Goal: Task Accomplishment & Management: Manage account settings

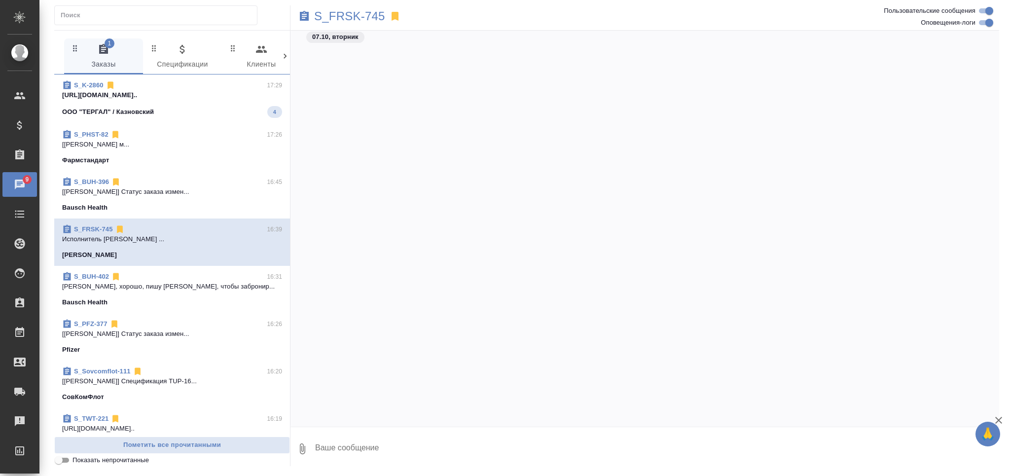
scroll to position [6305, 0]
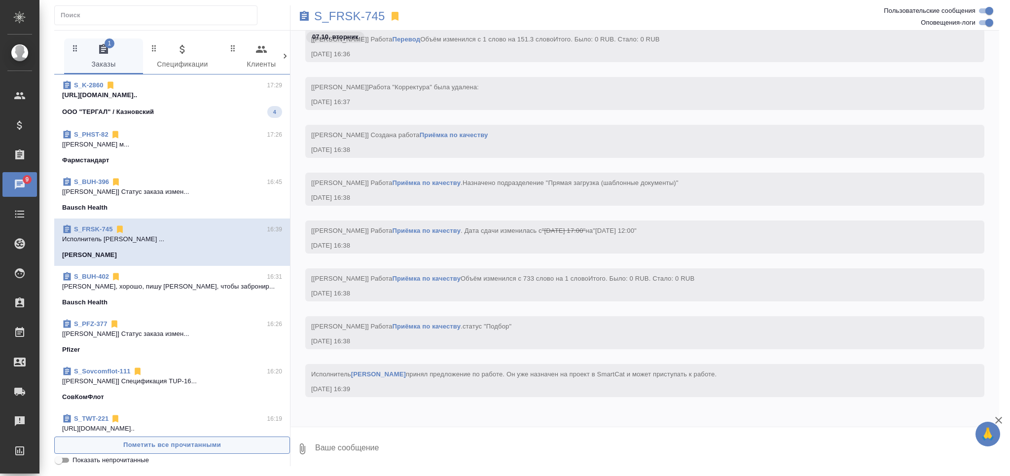
click at [208, 443] on span "Пометить все прочитанными" at bounding box center [172, 444] width 225 height 11
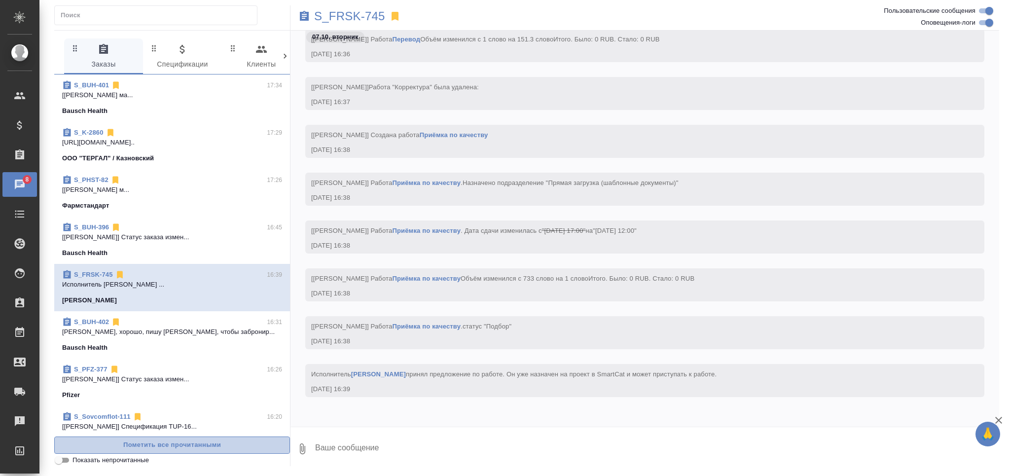
click at [207, 446] on span "Пометить все прочитанными" at bounding box center [172, 444] width 225 height 11
click at [202, 446] on span "Пометить все прочитанными" at bounding box center [172, 444] width 225 height 11
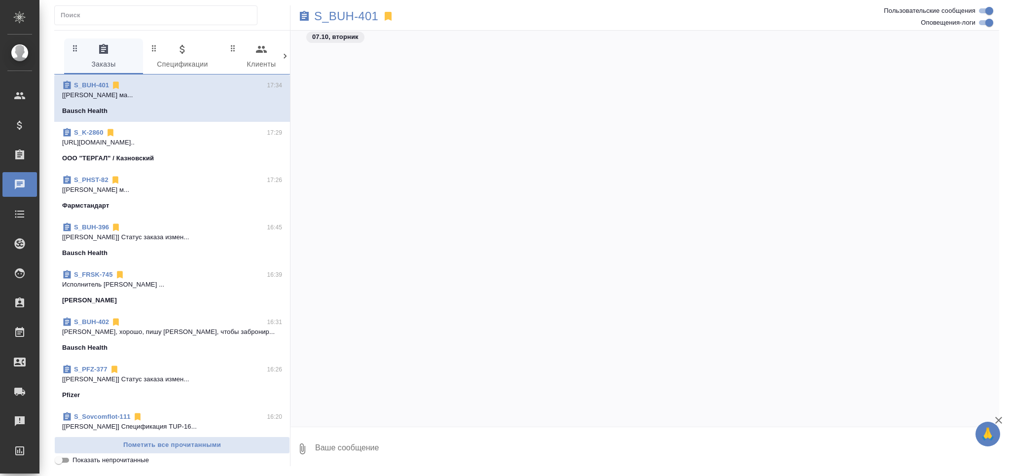
scroll to position [12062, 0]
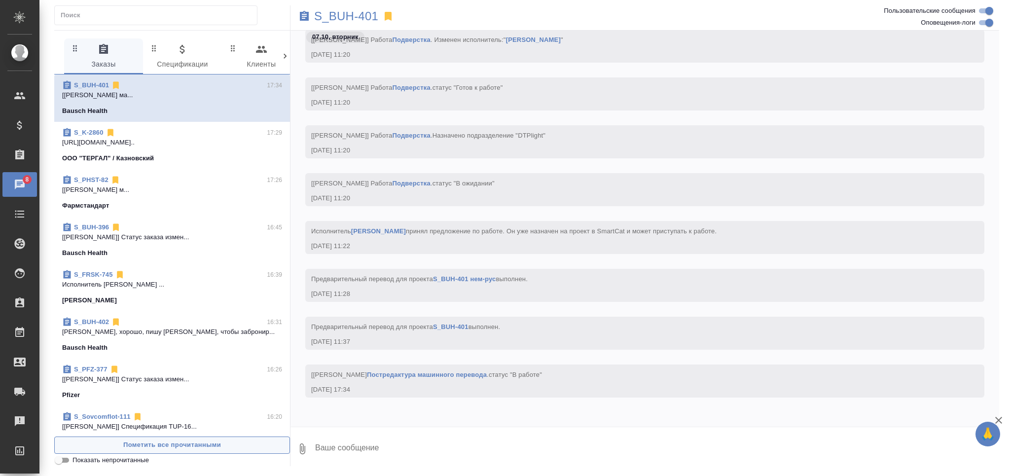
click at [187, 452] on button "Пометить все прочитанными" at bounding box center [172, 444] width 236 height 17
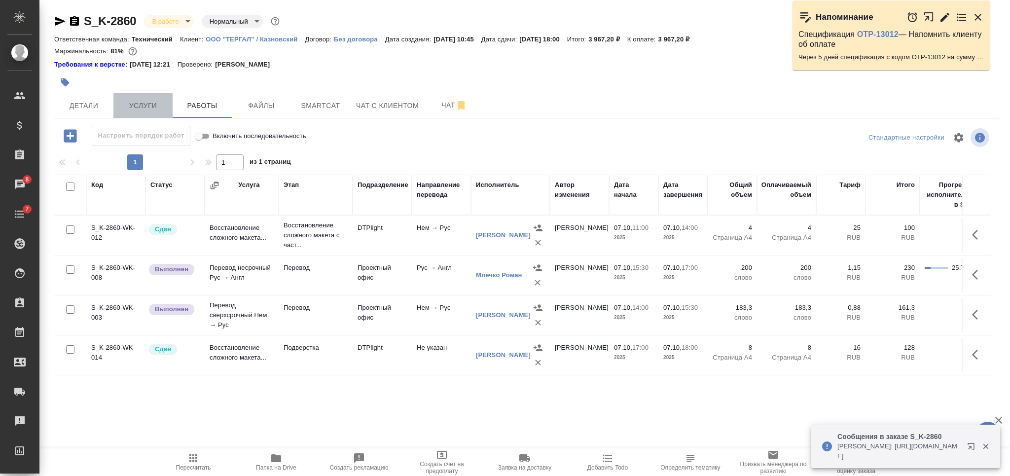
drag, startPoint x: 151, startPoint y: 106, endPoint x: 162, endPoint y: 106, distance: 10.8
click at [151, 106] on span "Услуги" at bounding box center [142, 106] width 47 height 12
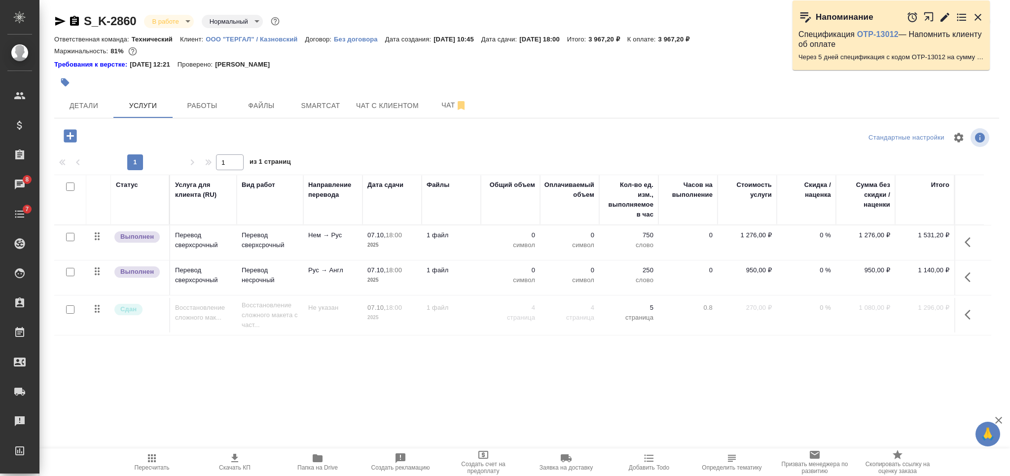
click at [458, 244] on td "1 файл" at bounding box center [451, 242] width 59 height 35
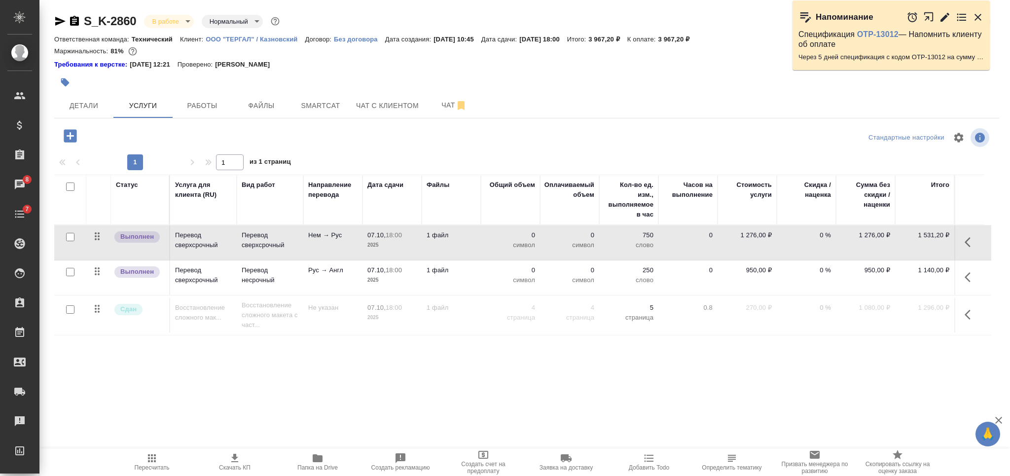
click at [458, 244] on td "1 файл" at bounding box center [451, 242] width 59 height 35
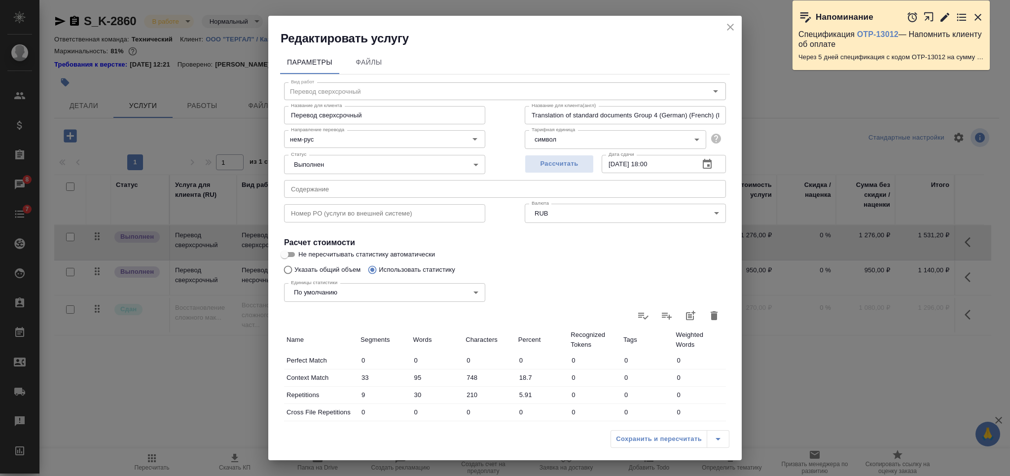
click at [710, 317] on icon "button" at bounding box center [713, 315] width 7 height 9
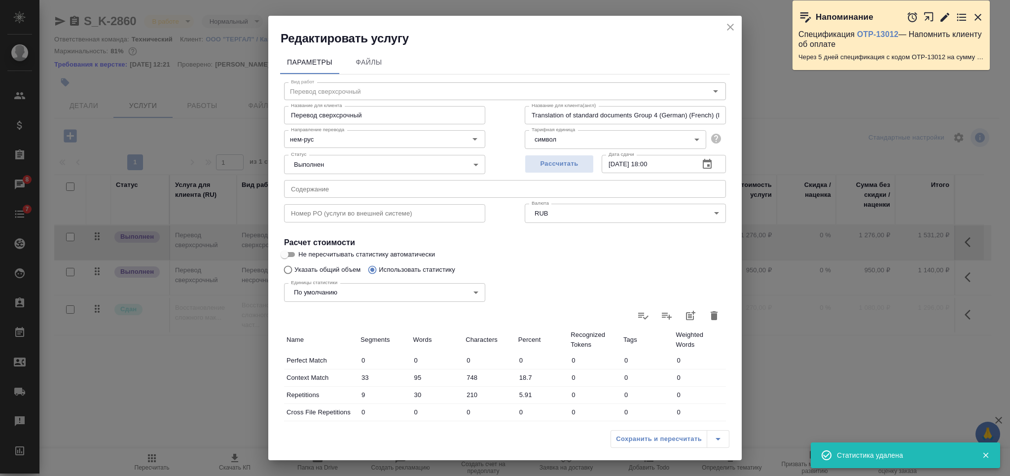
type input "0"
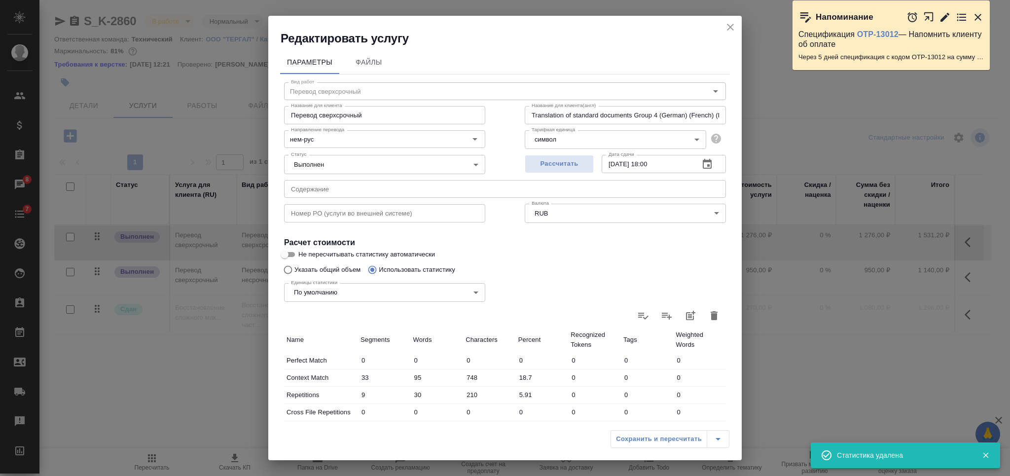
type input "0"
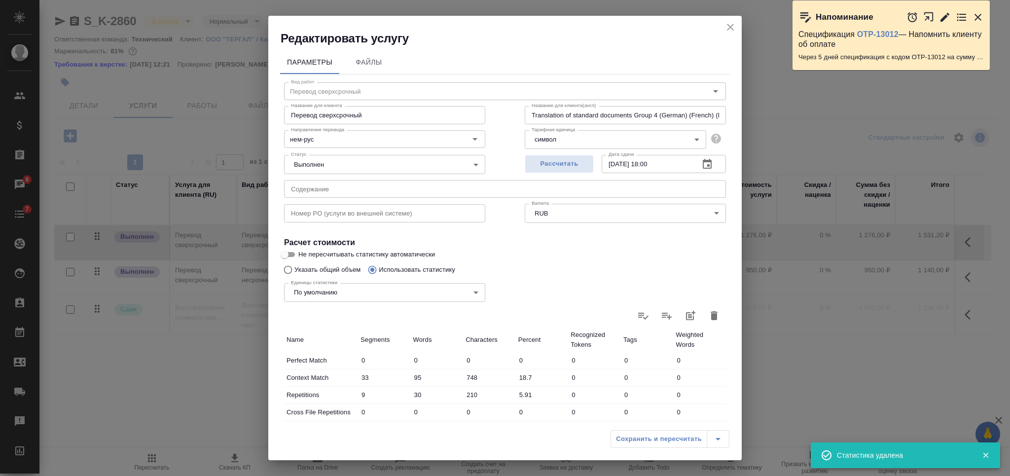
type input "0"
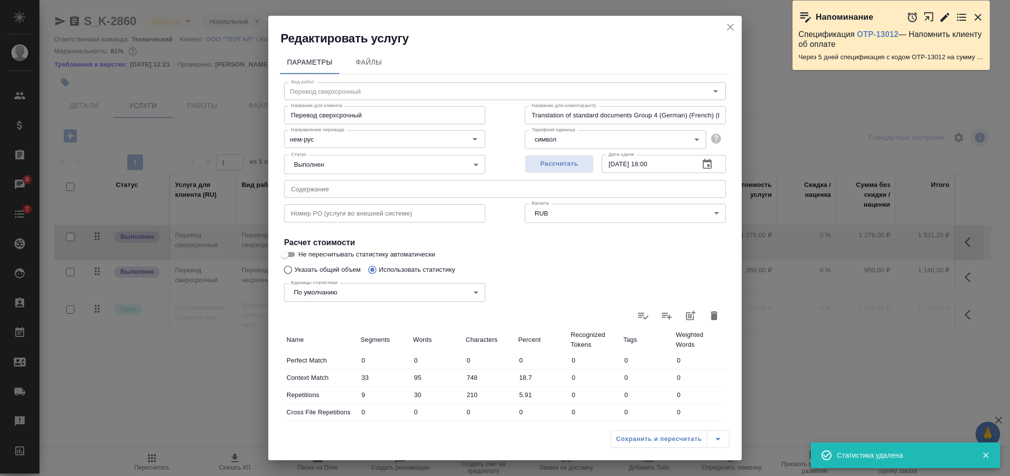
type input "0"
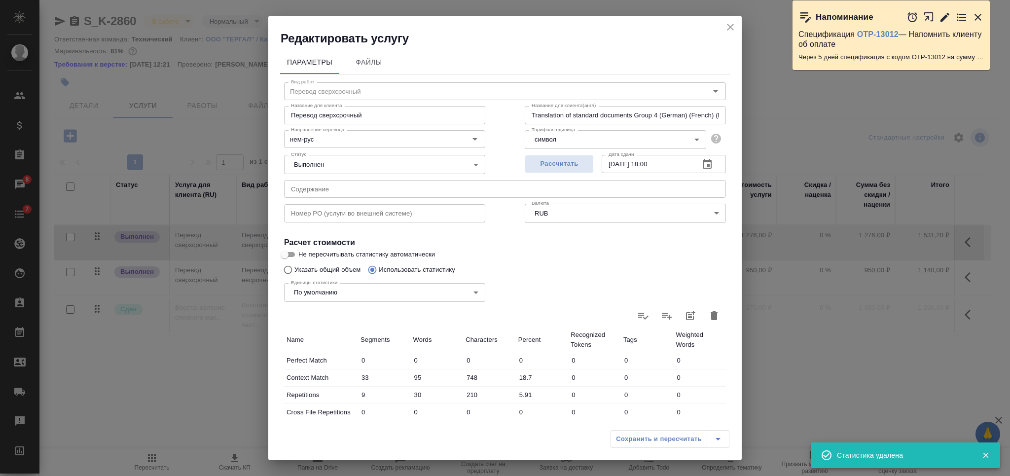
type input "0"
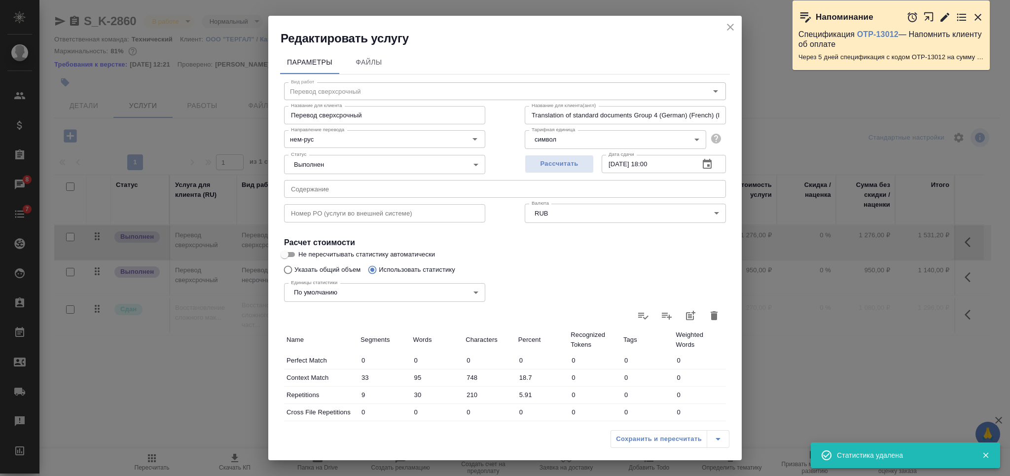
type input "0"
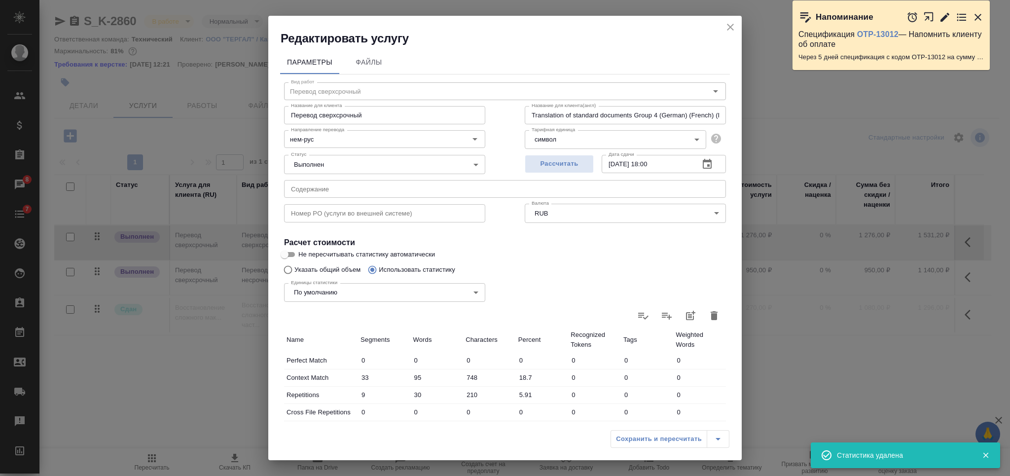
type input "0"
click at [287, 271] on input "Указать общий объем" at bounding box center [287, 269] width 16 height 19
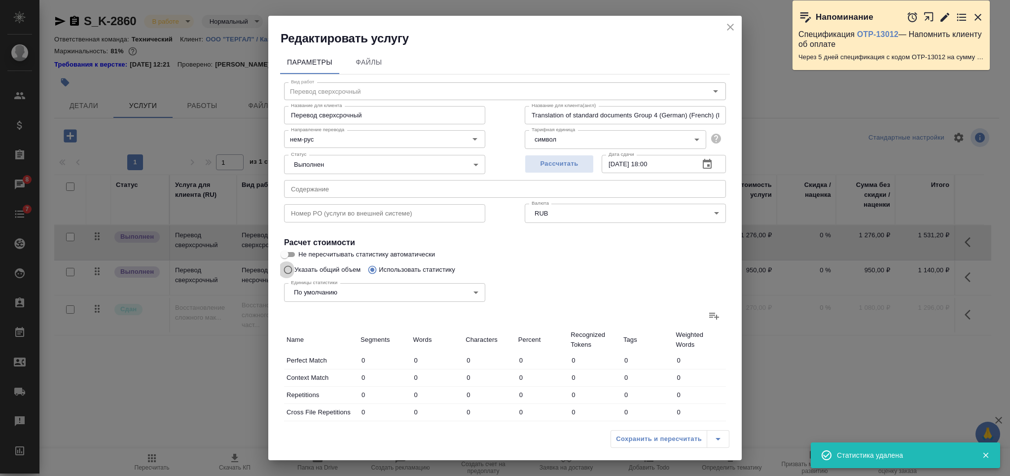
radio input "true"
radio input "false"
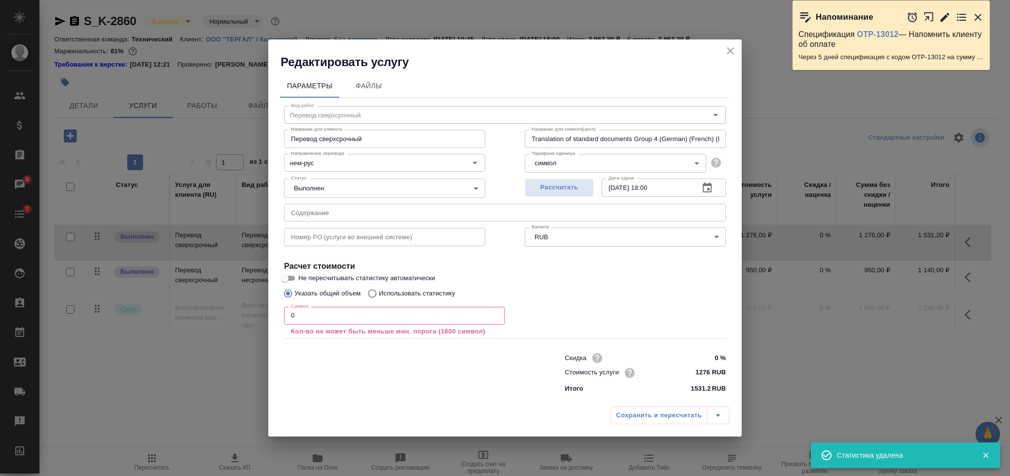
drag, startPoint x: 321, startPoint y: 320, endPoint x: 250, endPoint y: 314, distance: 71.3
click at [253, 314] on div "Редактировать услугу Параметры Файлы Вид работ Перевод сверхсрочный Вид работ Н…" at bounding box center [505, 238] width 1010 height 476
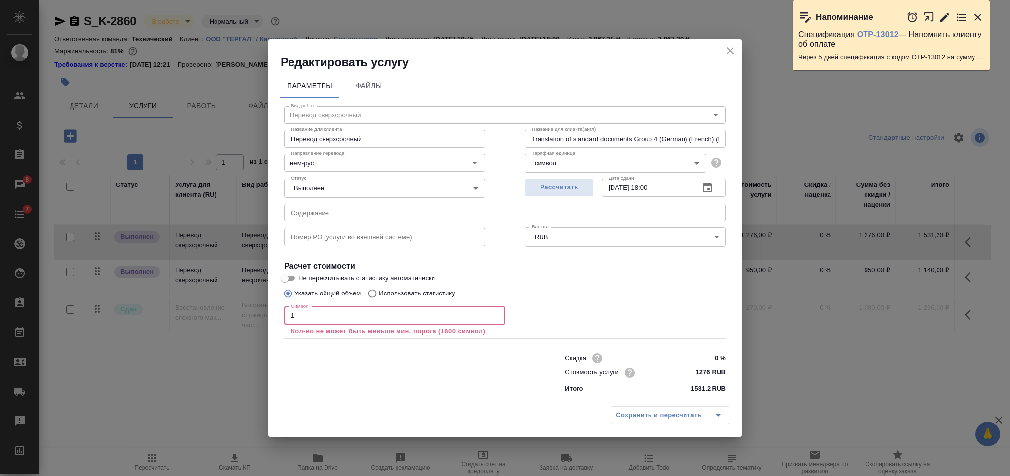
drag, startPoint x: 295, startPoint y: 315, endPoint x: 281, endPoint y: 313, distance: 14.4
click at [281, 313] on div "Вид работ Перевод сверхсрочный Вид работ Название для клиента Перевод сверхсроч…" at bounding box center [505, 247] width 450 height 299
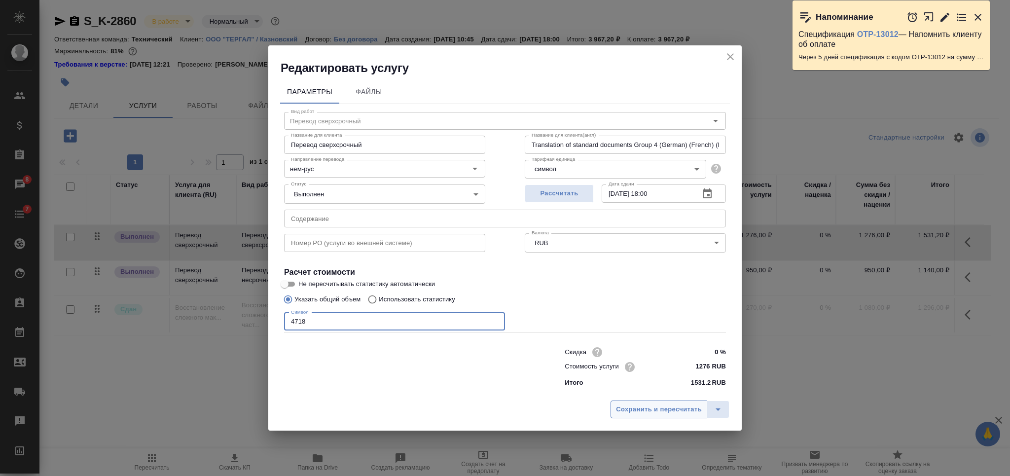
type input "4718"
click at [653, 409] on span "Сохранить и пересчитать" at bounding box center [659, 409] width 86 height 11
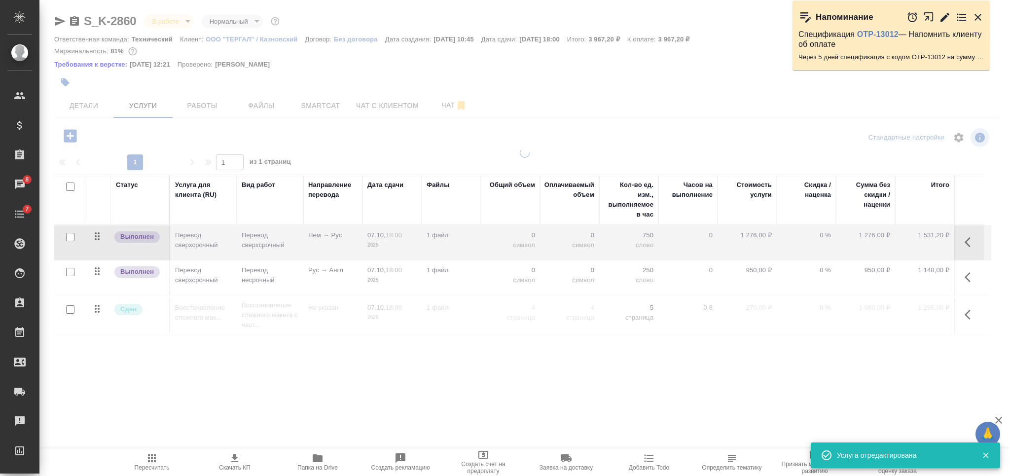
type input "urgent"
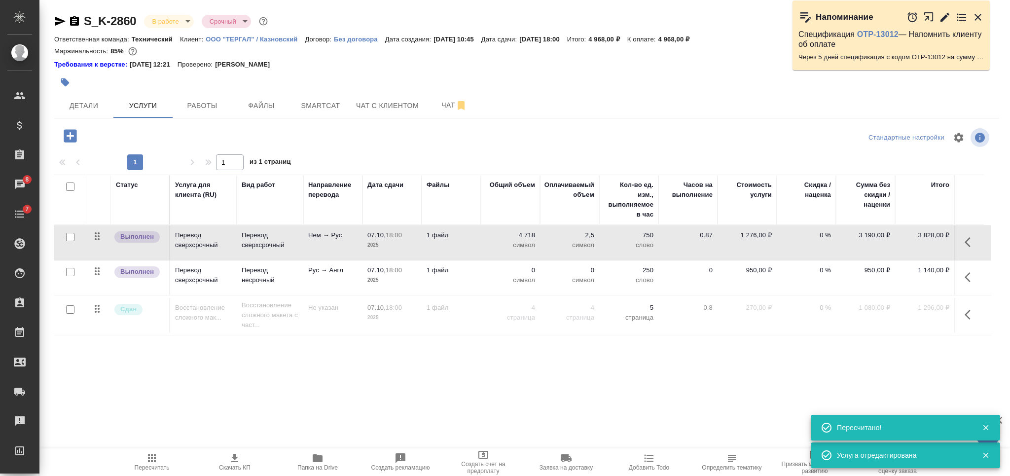
click at [490, 272] on p "0" at bounding box center [510, 270] width 49 height 10
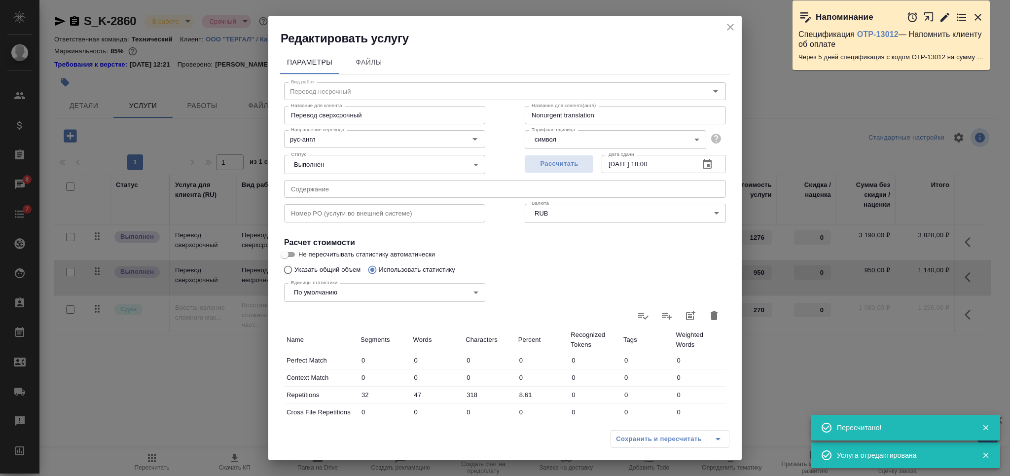
drag, startPoint x: 710, startPoint y: 314, endPoint x: 704, endPoint y: 314, distance: 5.4
click at [708, 314] on button "button" at bounding box center [714, 316] width 24 height 24
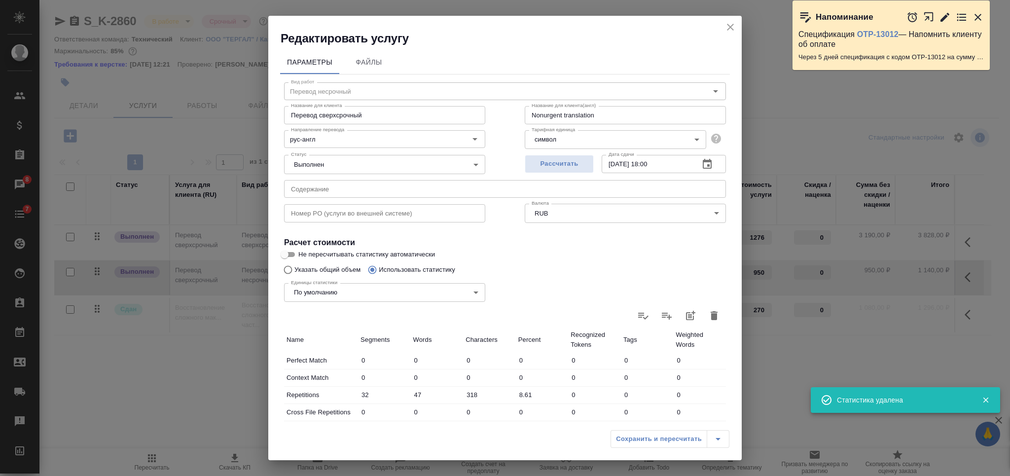
type input "0"
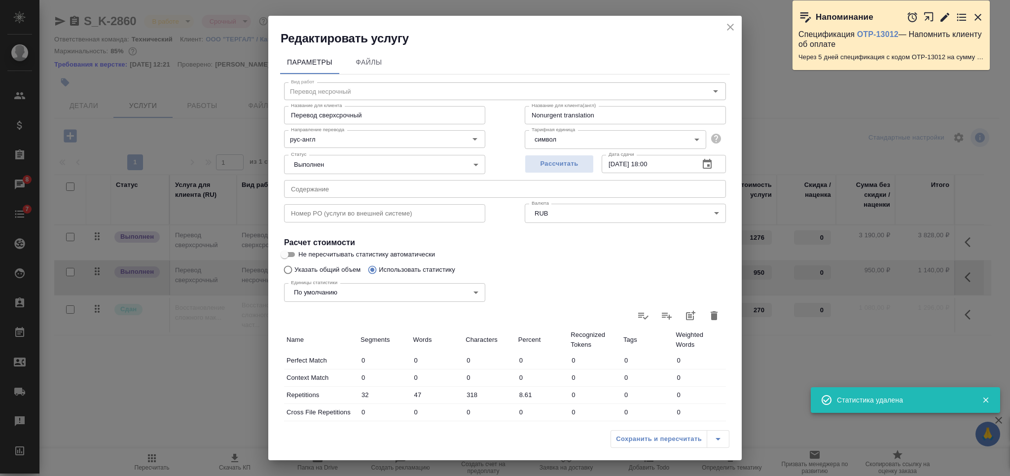
type input "0"
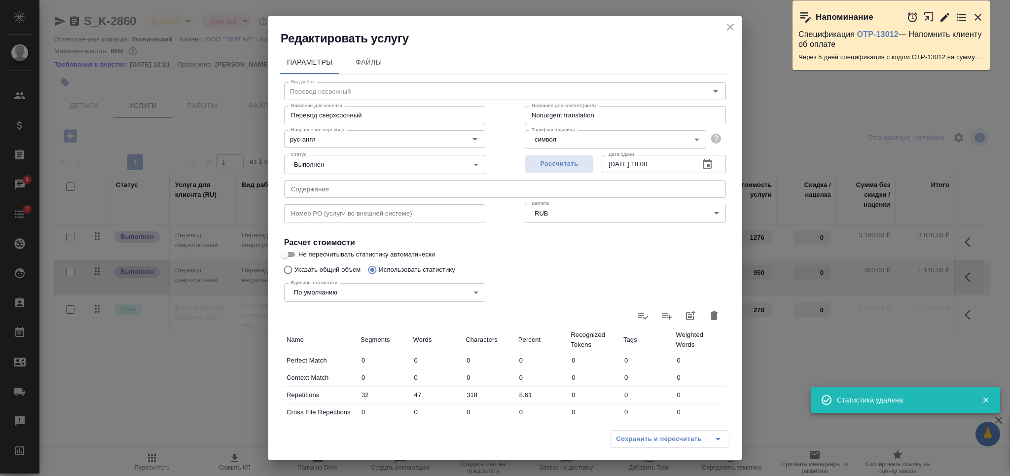
type input "0"
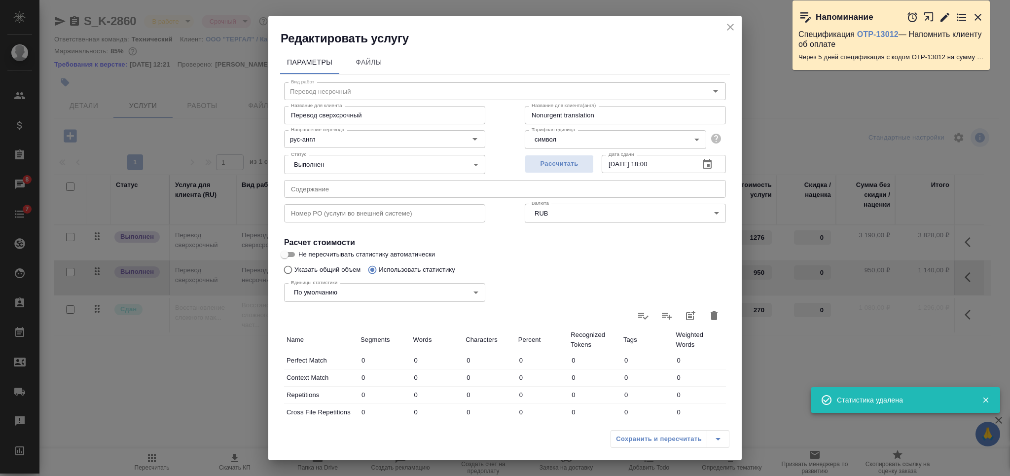
type input "0"
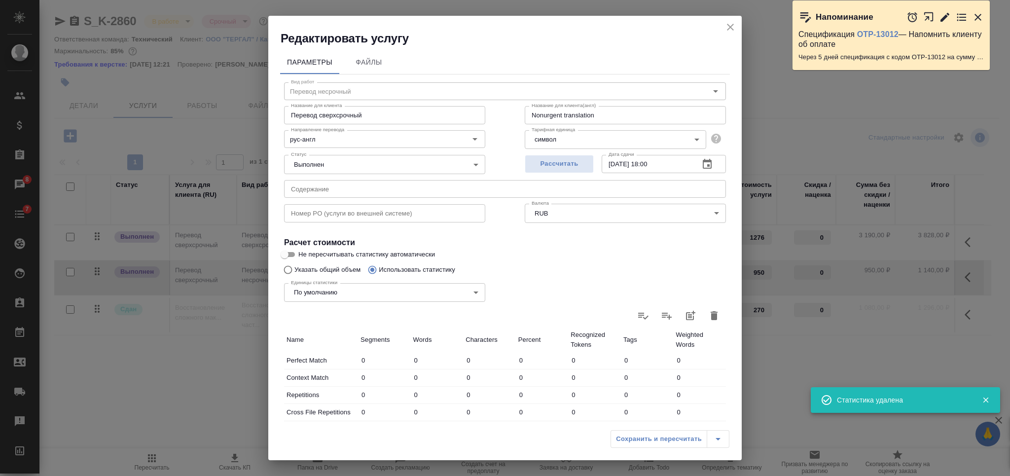
type input "0"
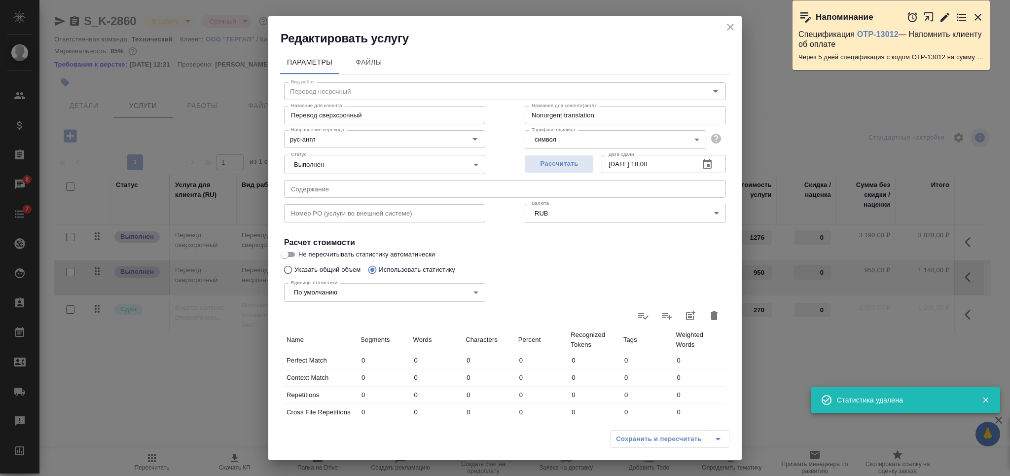
type input "0"
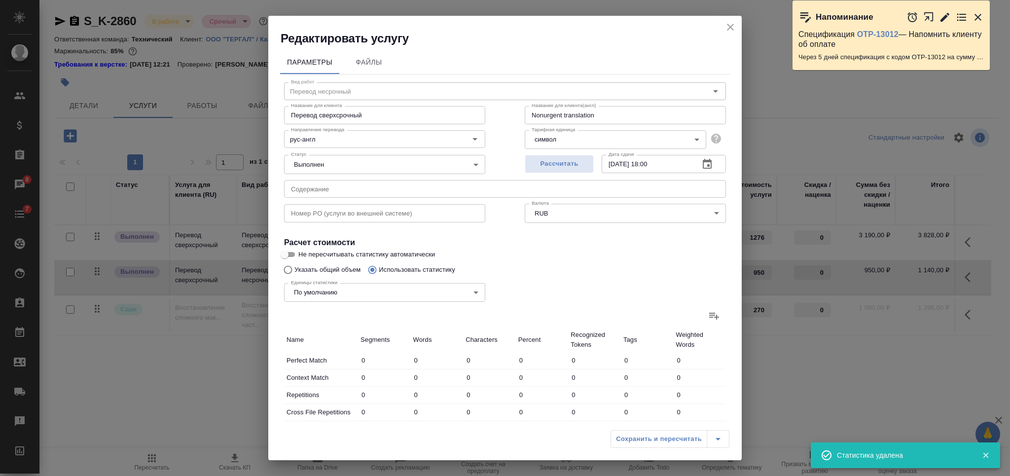
click at [291, 269] on input "Указать общий объем" at bounding box center [287, 269] width 16 height 19
radio input "true"
radio input "false"
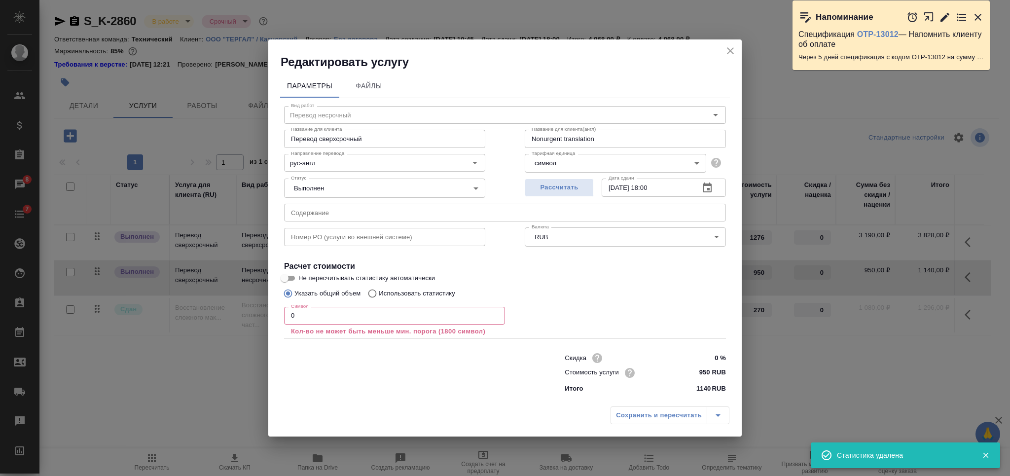
drag, startPoint x: 310, startPoint y: 317, endPoint x: 289, endPoint y: 320, distance: 20.5
click at [293, 320] on input "0" at bounding box center [394, 316] width 221 height 18
drag, startPoint x: 298, startPoint y: 315, endPoint x: 279, endPoint y: 317, distance: 19.9
click at [279, 317] on div "Параметры Файлы Вид работ Перевод несрочный Вид работ Название для клиента Пере…" at bounding box center [504, 235] width 473 height 331
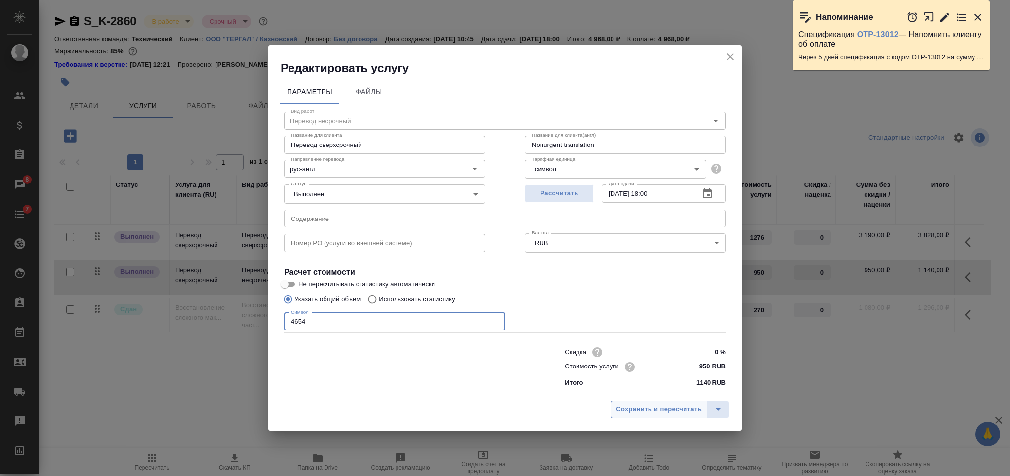
type input "4654"
click at [633, 415] on button "Сохранить и пересчитать" at bounding box center [658, 409] width 97 height 18
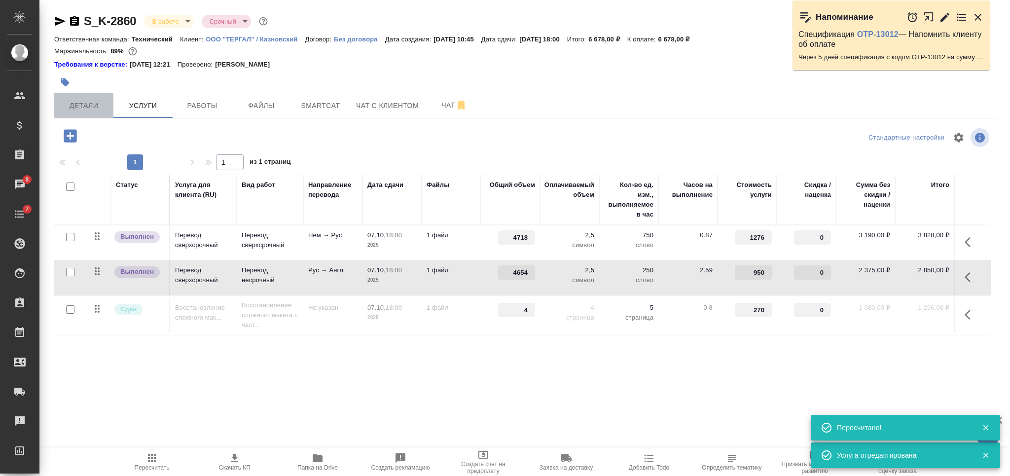
click at [92, 104] on span "Детали" at bounding box center [83, 106] width 47 height 12
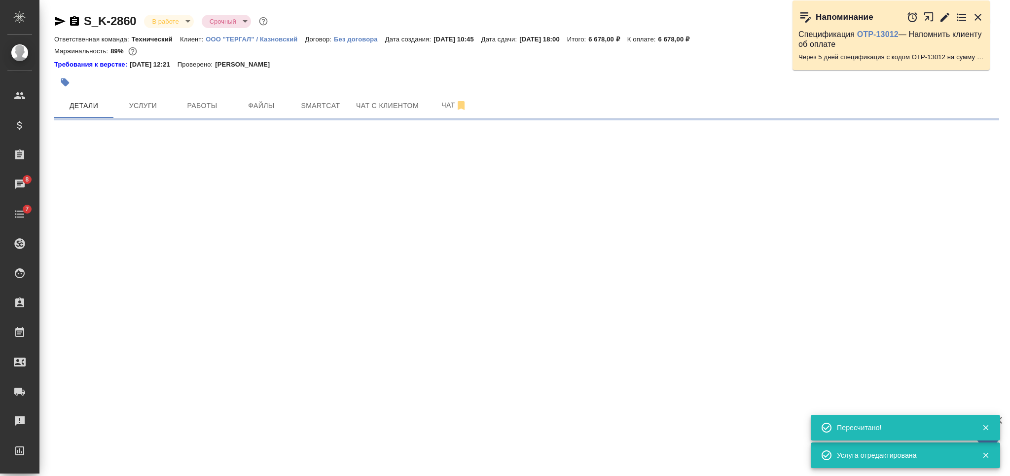
select select "RU"
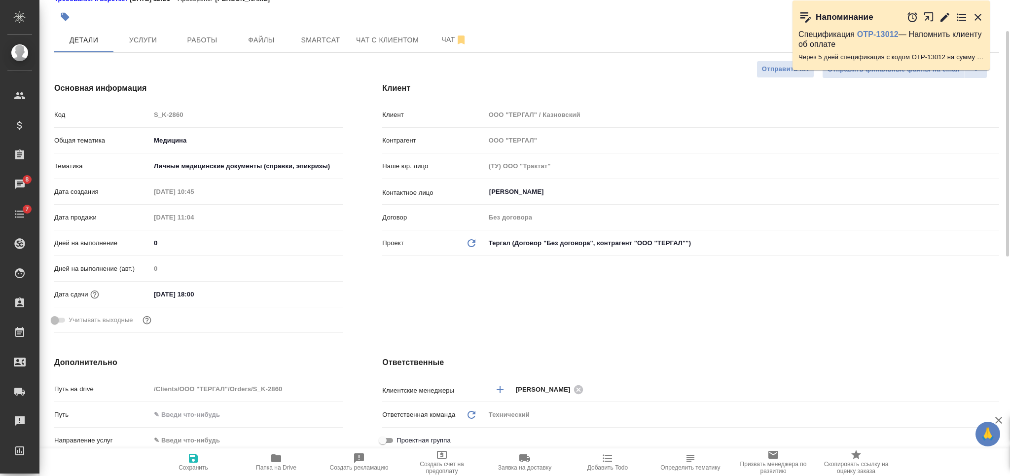
type textarea "x"
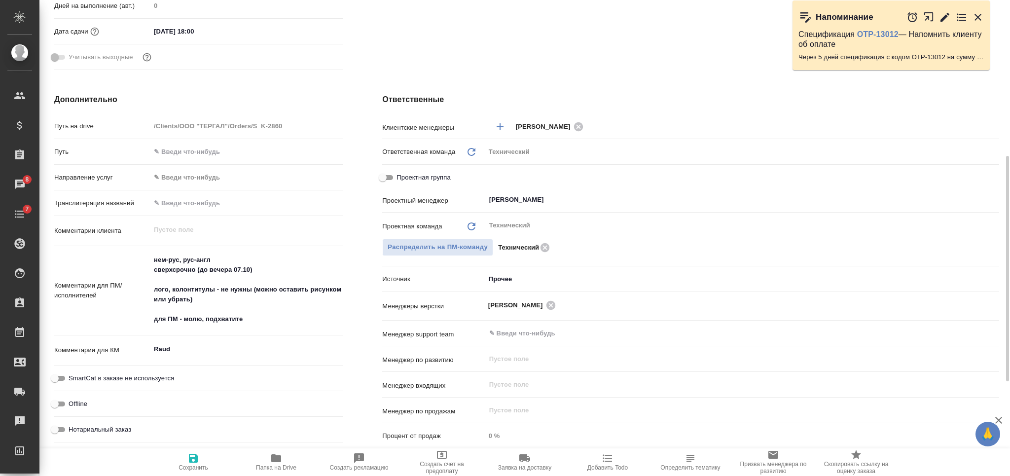
click at [185, 351] on textarea "Raud" at bounding box center [246, 349] width 192 height 17
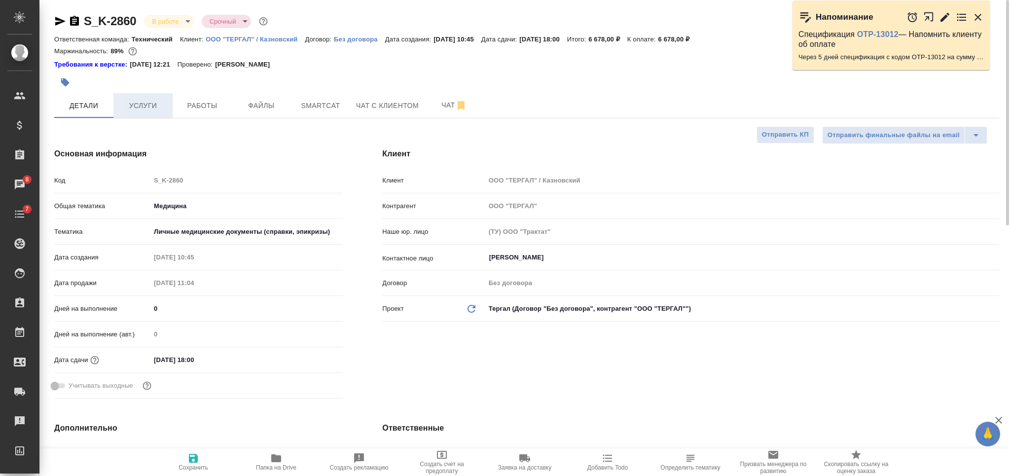
type textarea "x"
click at [144, 103] on span "Услуги" at bounding box center [142, 106] width 47 height 12
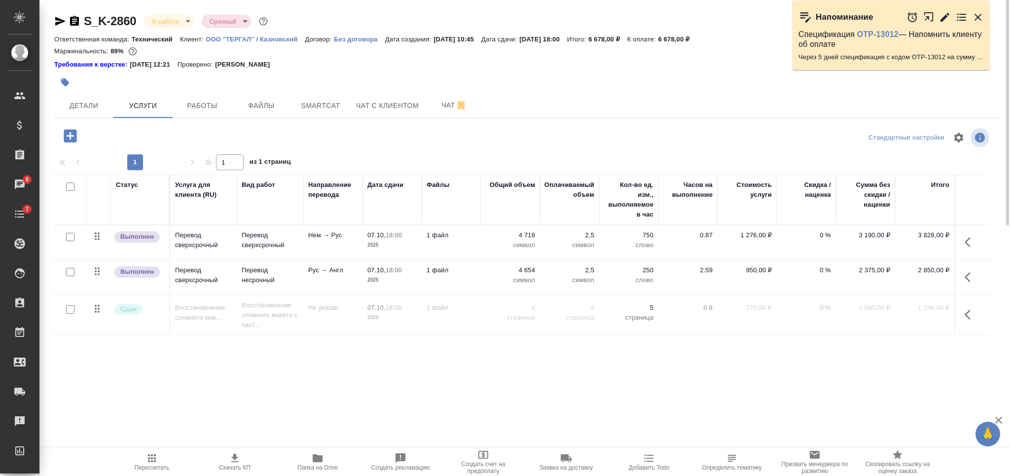
click at [73, 185] on input "checkbox" at bounding box center [70, 186] width 8 height 8
checkbox input "true"
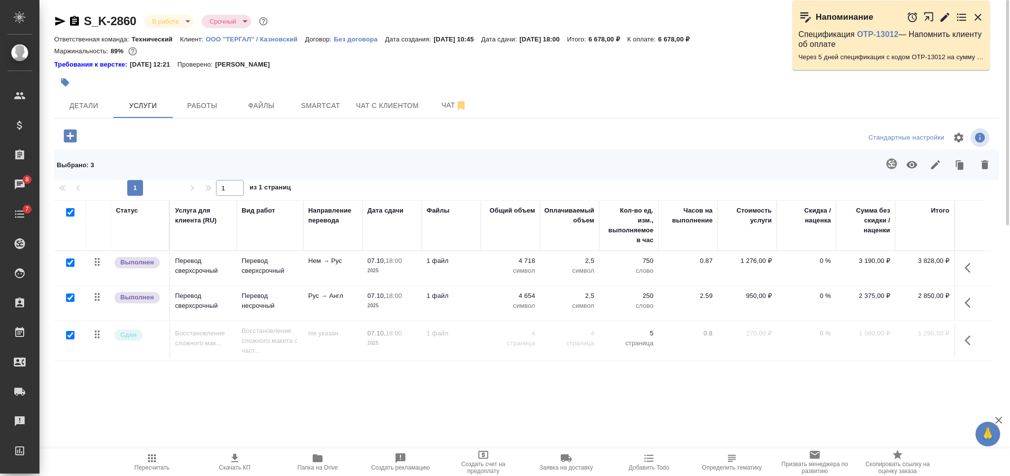
click at [934, 169] on icon "button" at bounding box center [935, 165] width 12 height 12
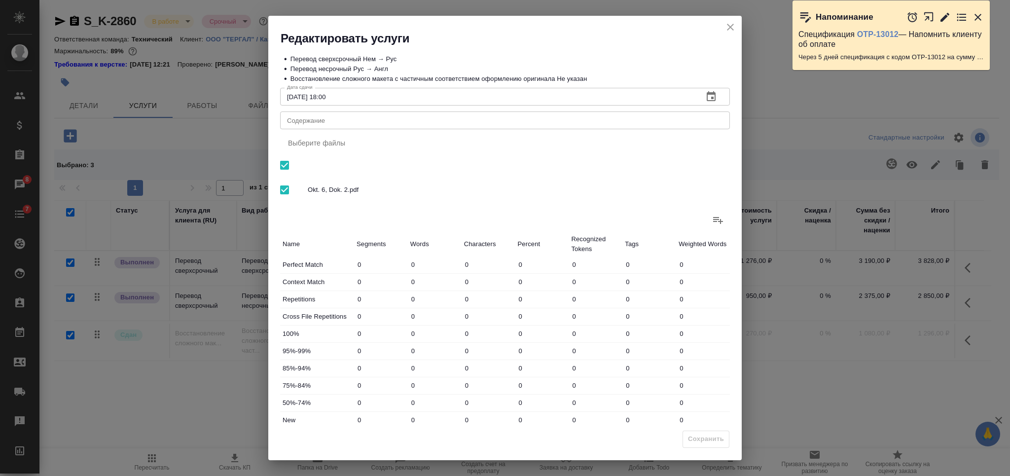
click at [463, 119] on textarea "Содержание" at bounding box center [505, 120] width 436 height 7
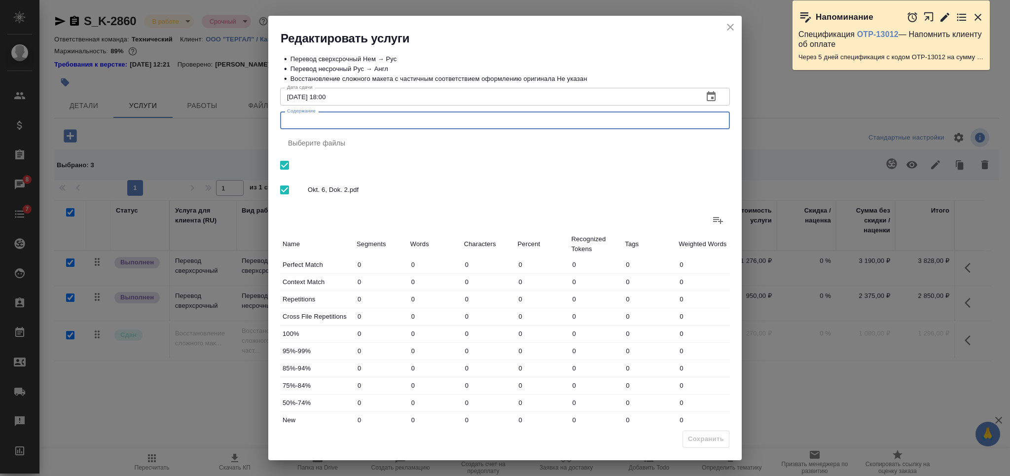
paste textarea "Raud"
type textarea "Raud"
click at [696, 439] on span "Сохранить" at bounding box center [706, 438] width 36 height 11
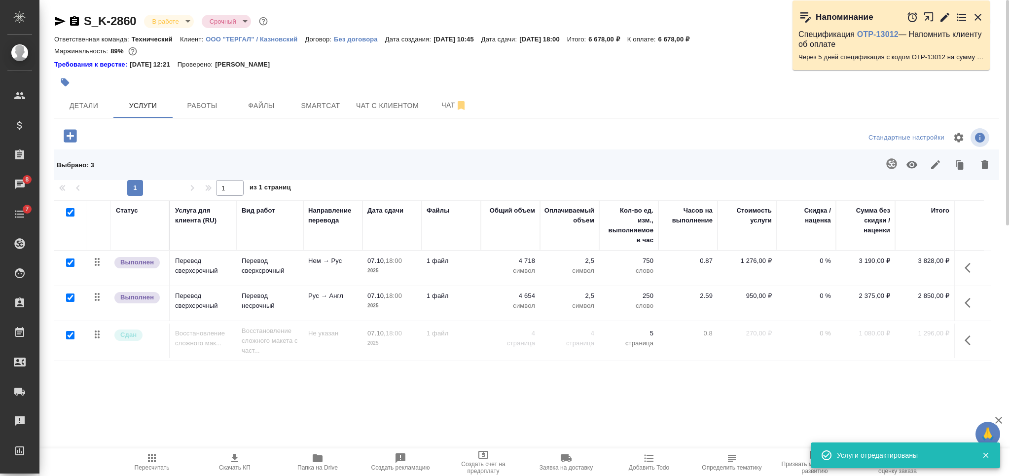
click at [74, 84] on button "button" at bounding box center [65, 82] width 22 height 22
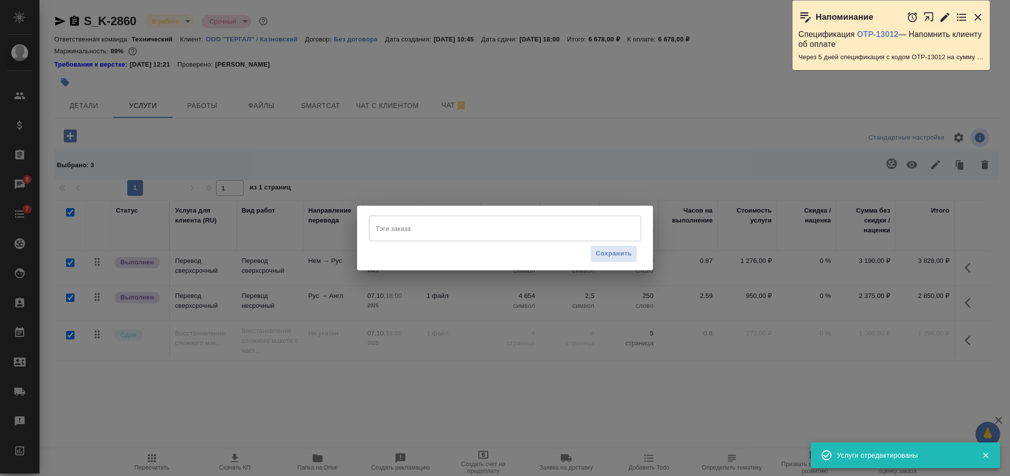
click at [409, 239] on div "Тэги заказа" at bounding box center [505, 228] width 272 height 26
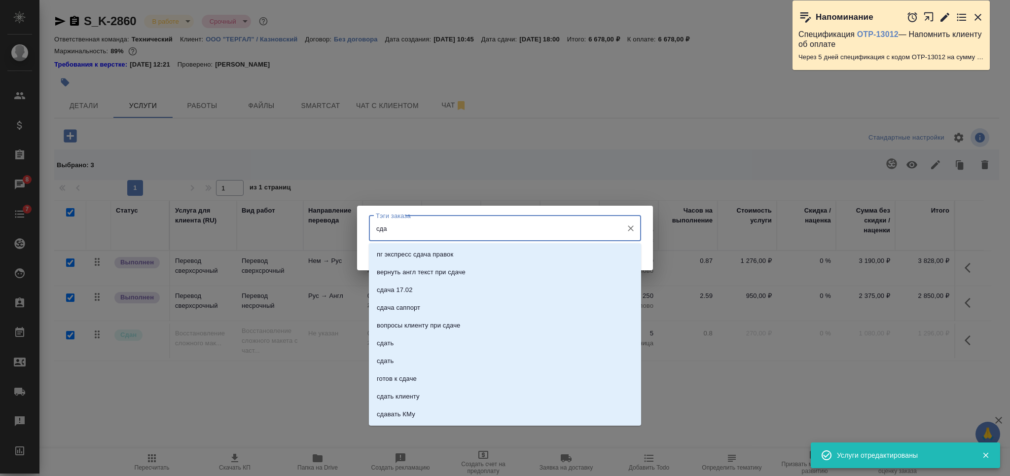
type input "сдан"
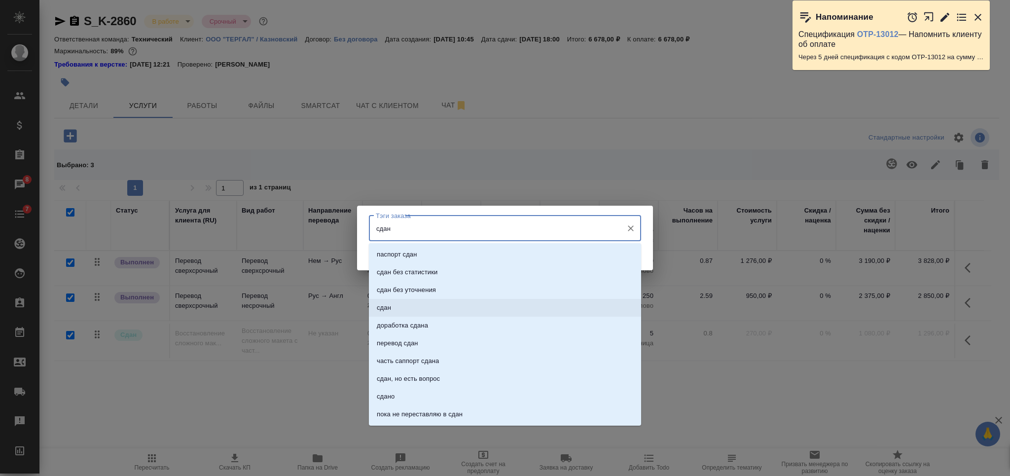
click at [431, 301] on li "сдан" at bounding box center [505, 308] width 272 height 18
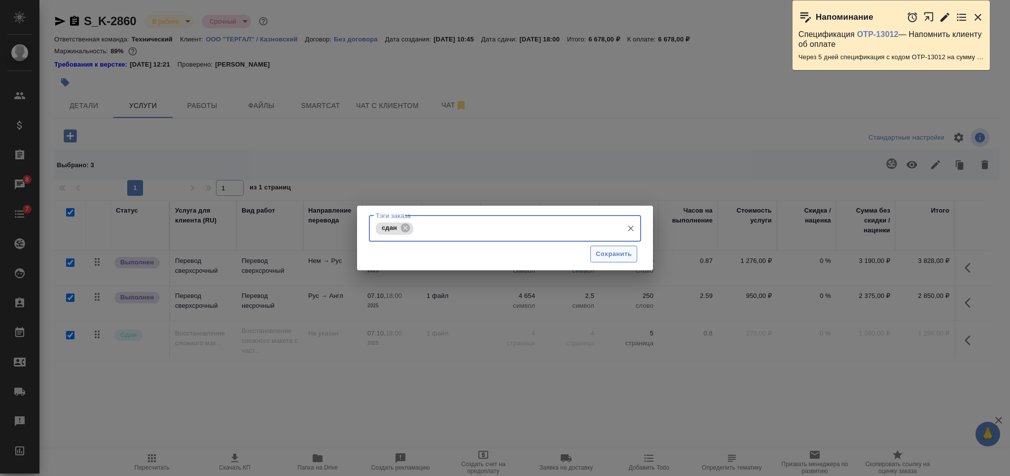
click at [601, 255] on span "Сохранить" at bounding box center [614, 253] width 36 height 11
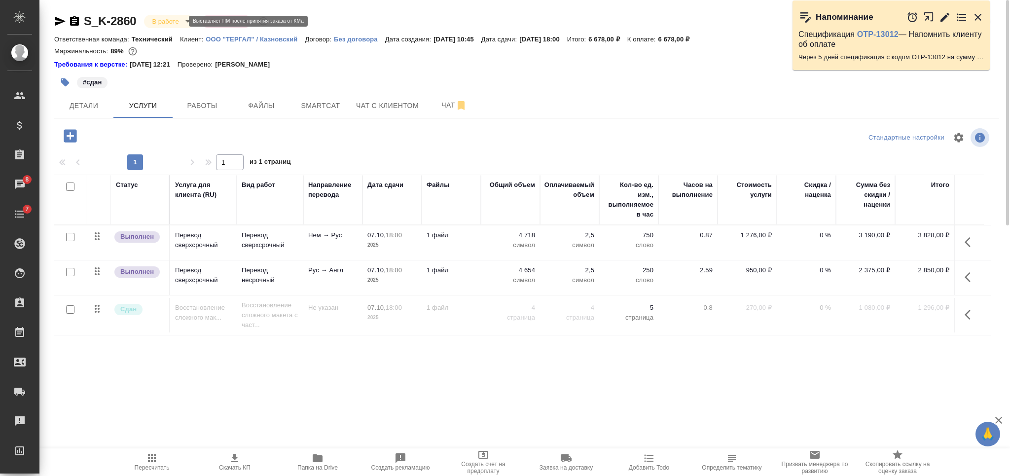
click at [175, 24] on body "🙏 .cls-1 fill:#fff; AWATERA Nikiforova Valeria Клиенты Спецификации Заказы 8 Ча…" at bounding box center [505, 238] width 1010 height 476
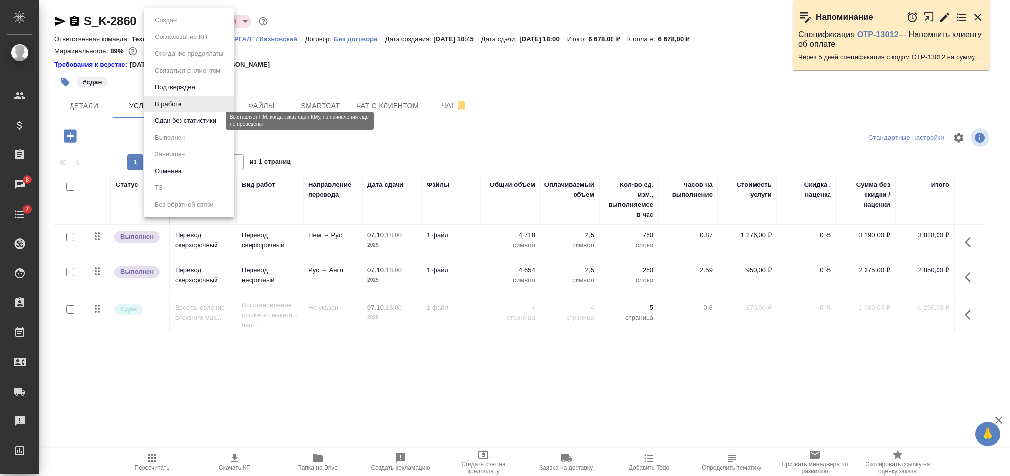
click at [195, 119] on button "Сдан без статистики" at bounding box center [185, 120] width 67 height 11
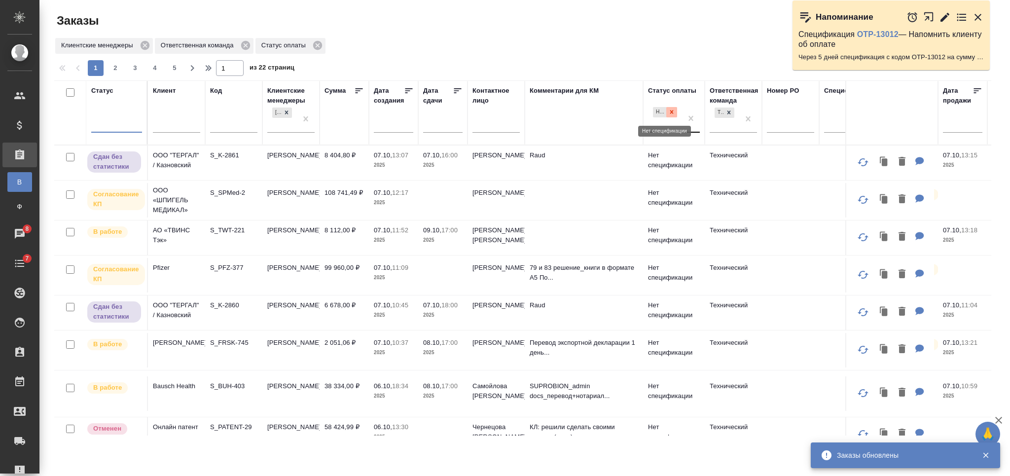
click at [671, 112] on icon at bounding box center [671, 111] width 3 height 3
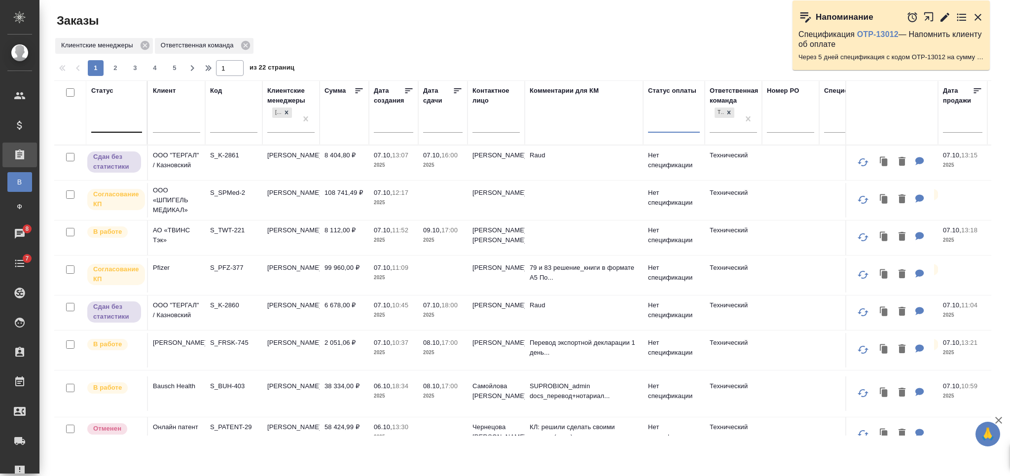
click at [90, 122] on th "Статус" at bounding box center [117, 112] width 62 height 65
